Goal: Task Accomplishment & Management: Manage account settings

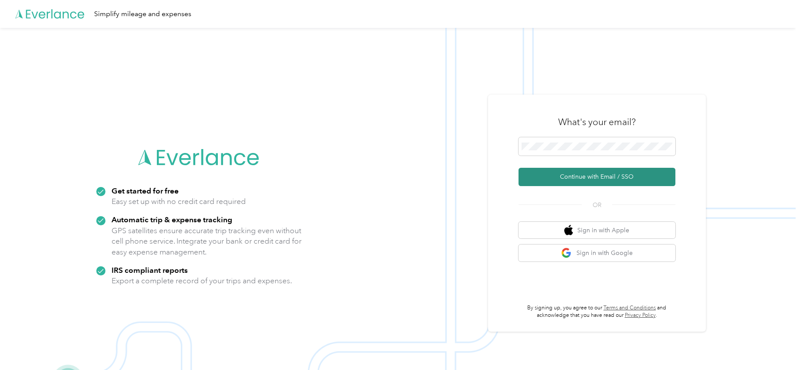
click at [580, 176] on button "Continue with Email / SSO" at bounding box center [597, 177] width 157 height 18
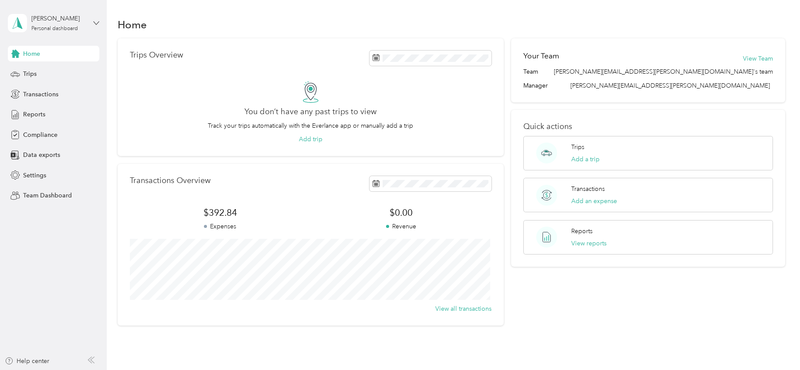
click at [96, 21] on icon at bounding box center [96, 23] width 6 height 6
click at [71, 67] on div "Team dashboard" at bounding box center [149, 66] width 270 height 15
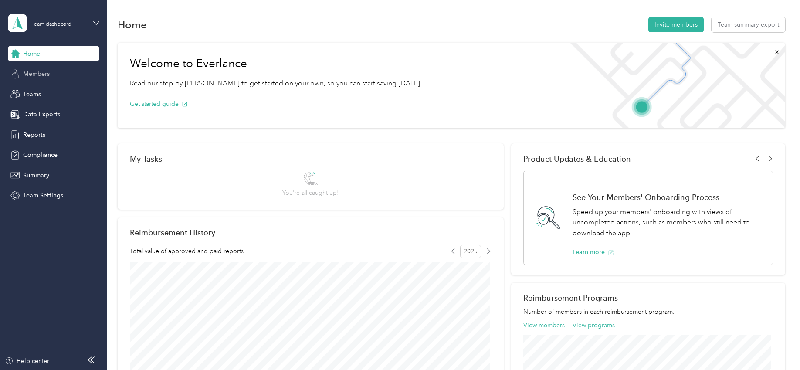
click at [41, 75] on span "Members" at bounding box center [36, 73] width 27 height 9
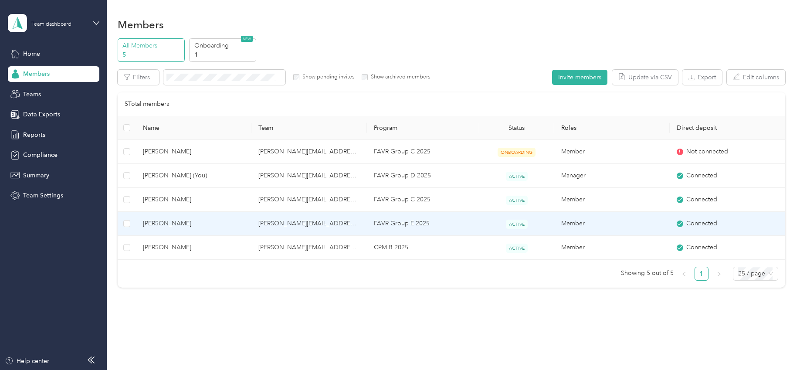
click at [149, 224] on span "[PERSON_NAME]" at bounding box center [194, 224] width 102 height 10
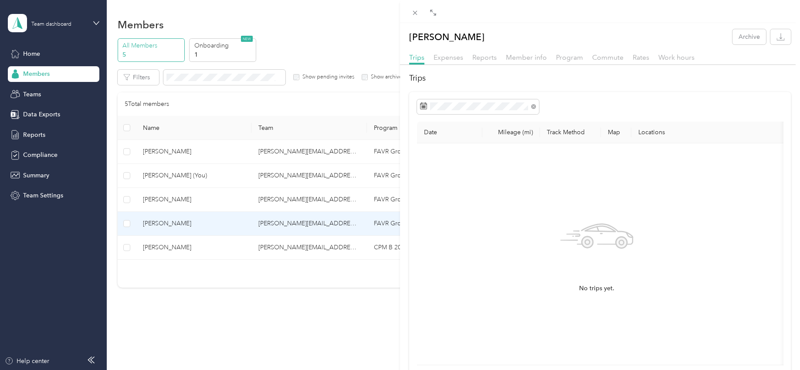
drag, startPoint x: 604, startPoint y: 58, endPoint x: 566, endPoint y: 64, distance: 38.4
click at [592, 59] on span "Commute" at bounding box center [607, 57] width 31 height 8
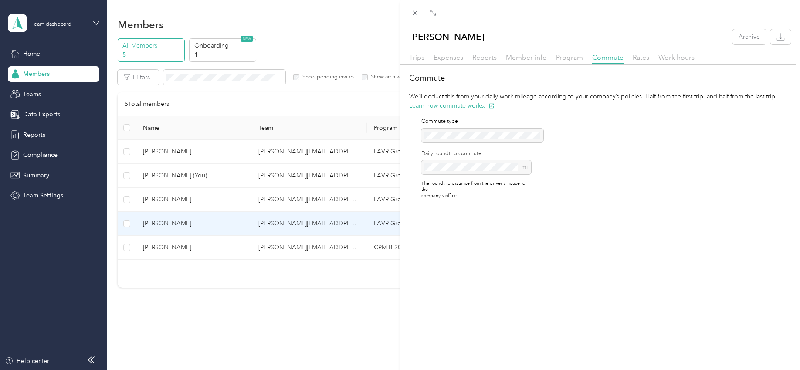
click at [32, 154] on div "[PERSON_NAME] Archive Trips Expenses Reports Member info Program Commute Rates …" at bounding box center [400, 185] width 800 height 370
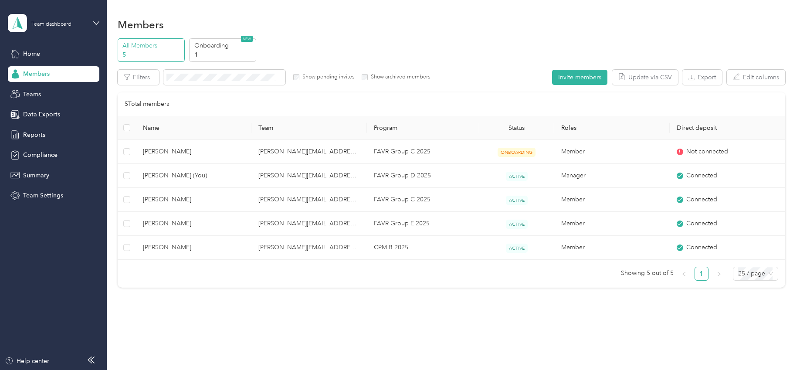
click at [32, 154] on span "Compliance" at bounding box center [40, 154] width 34 height 9
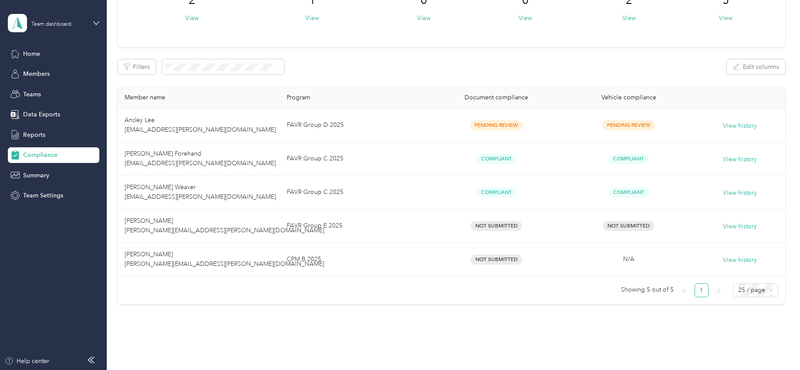
scroll to position [87, 0]
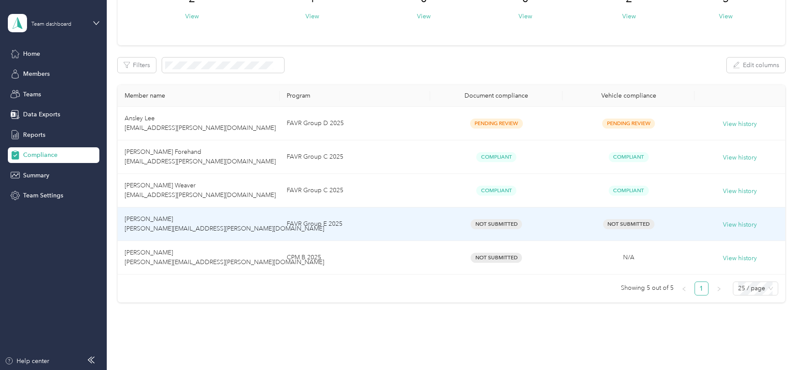
click at [501, 222] on span "Not Submitted" at bounding box center [496, 224] width 51 height 10
click at [736, 222] on button "View history" at bounding box center [740, 225] width 34 height 10
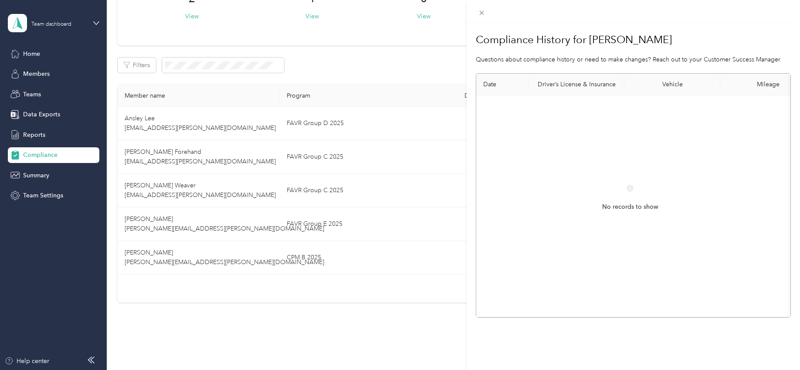
click at [379, 322] on div "Compliance History for [PERSON_NAME] Questions about compliance history or need…" at bounding box center [400, 185] width 800 height 370
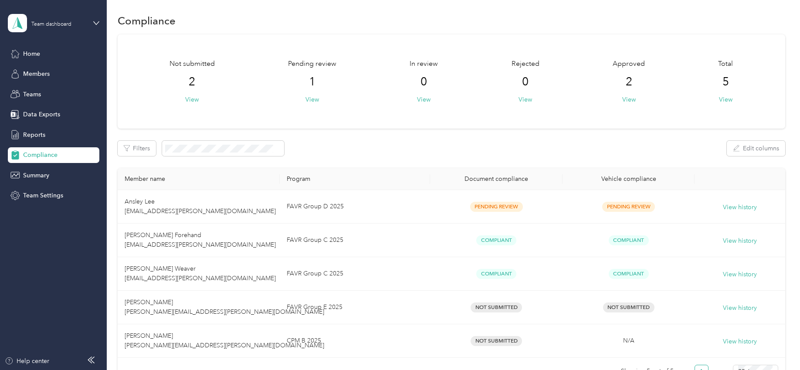
scroll to position [0, 0]
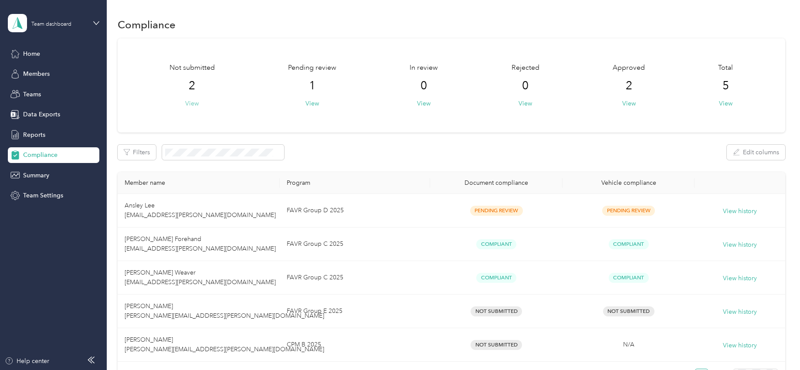
click at [194, 102] on button "View" at bounding box center [192, 103] width 14 height 9
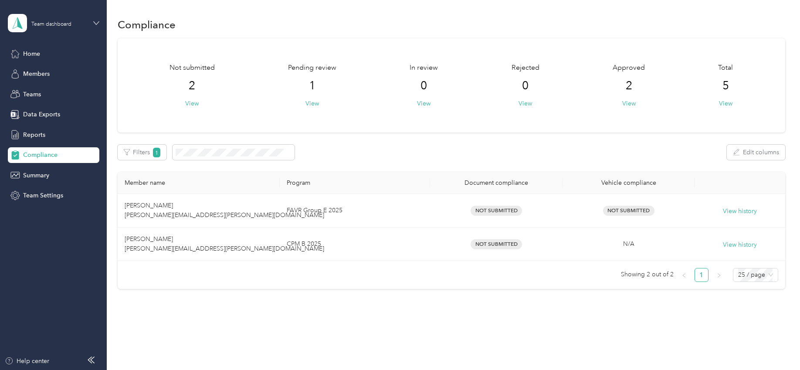
click at [93, 23] on icon at bounding box center [96, 23] width 6 height 6
click at [66, 110] on div "Log out" at bounding box center [149, 111] width 270 height 15
